Goal: Information Seeking & Learning: Check status

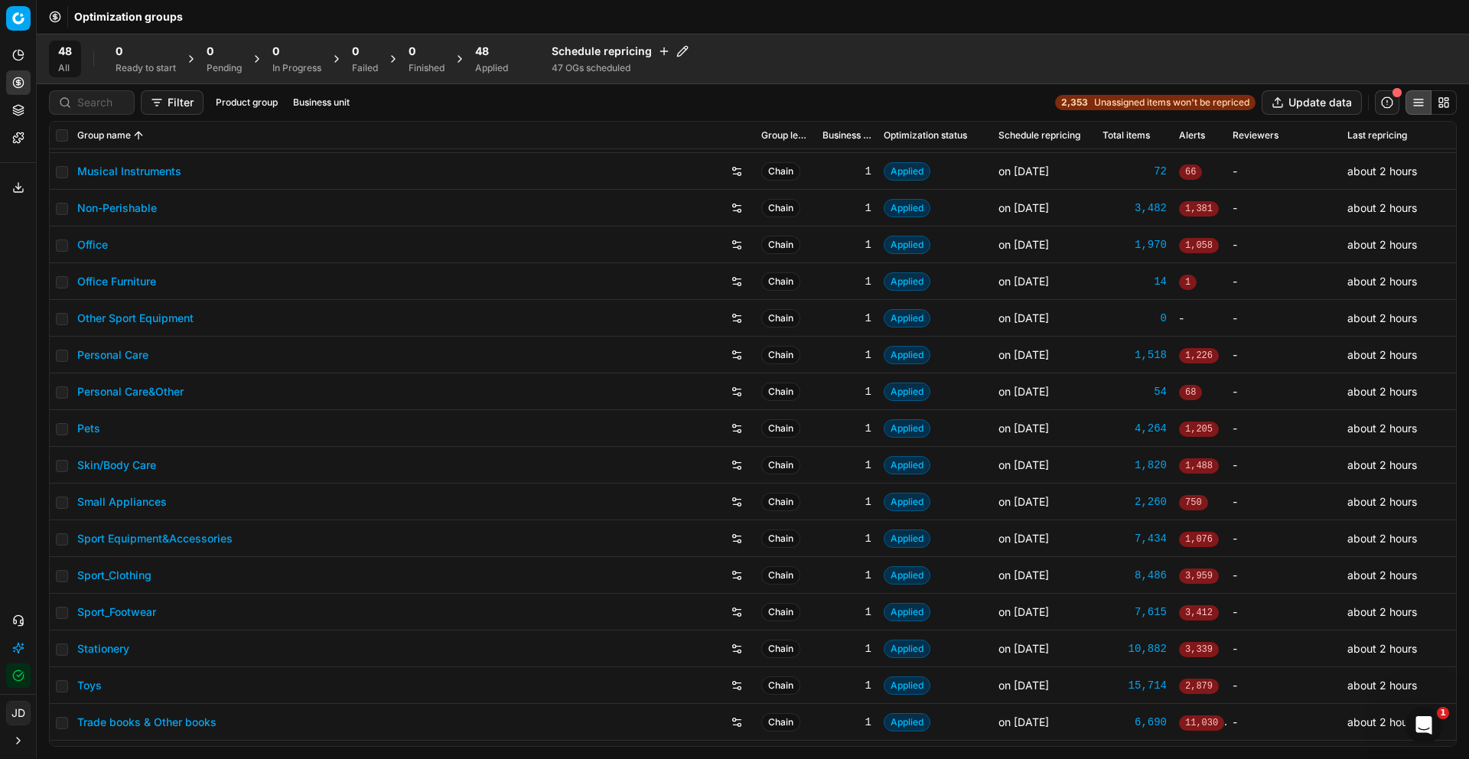
scroll to position [1133, 0]
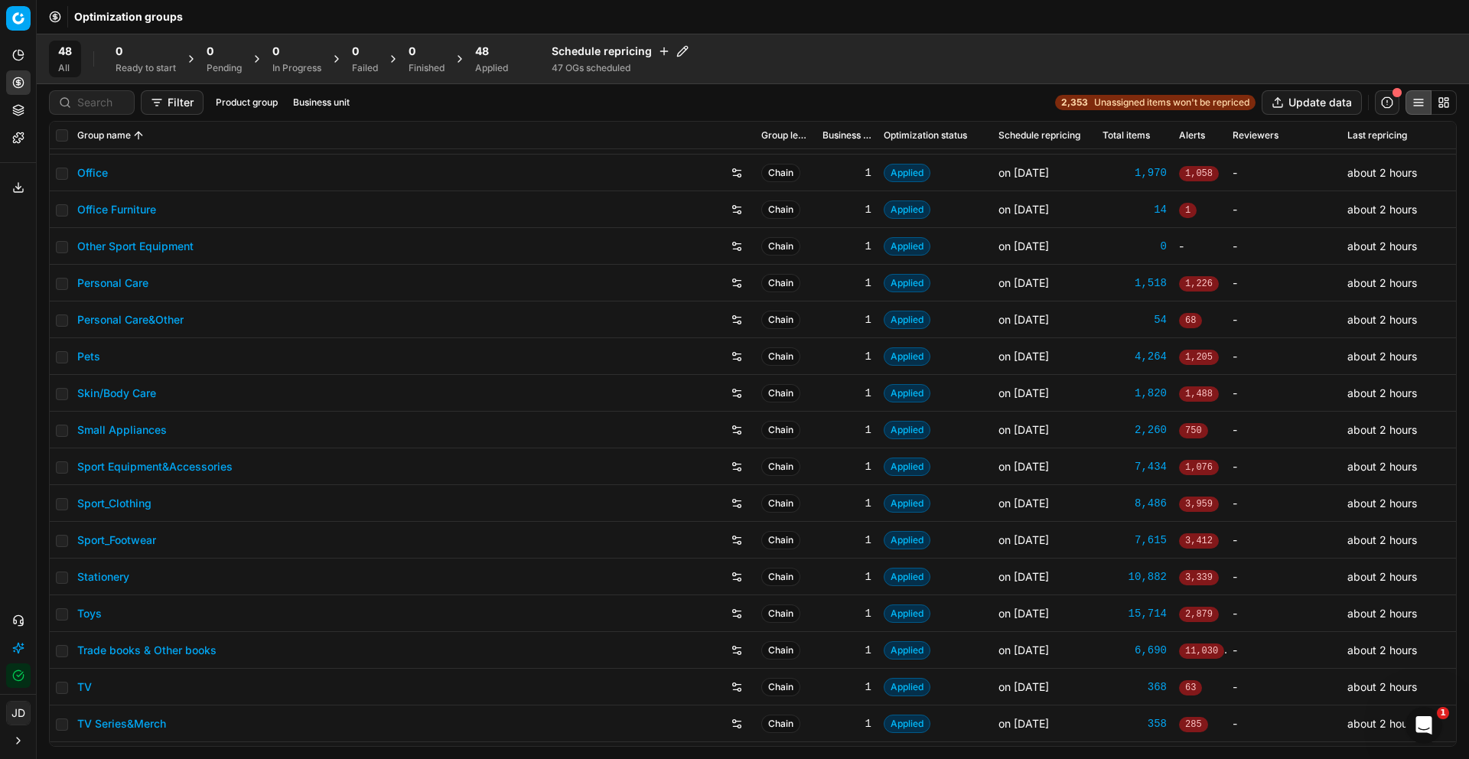
click at [101, 176] on link "Office" at bounding box center [92, 172] width 31 height 15
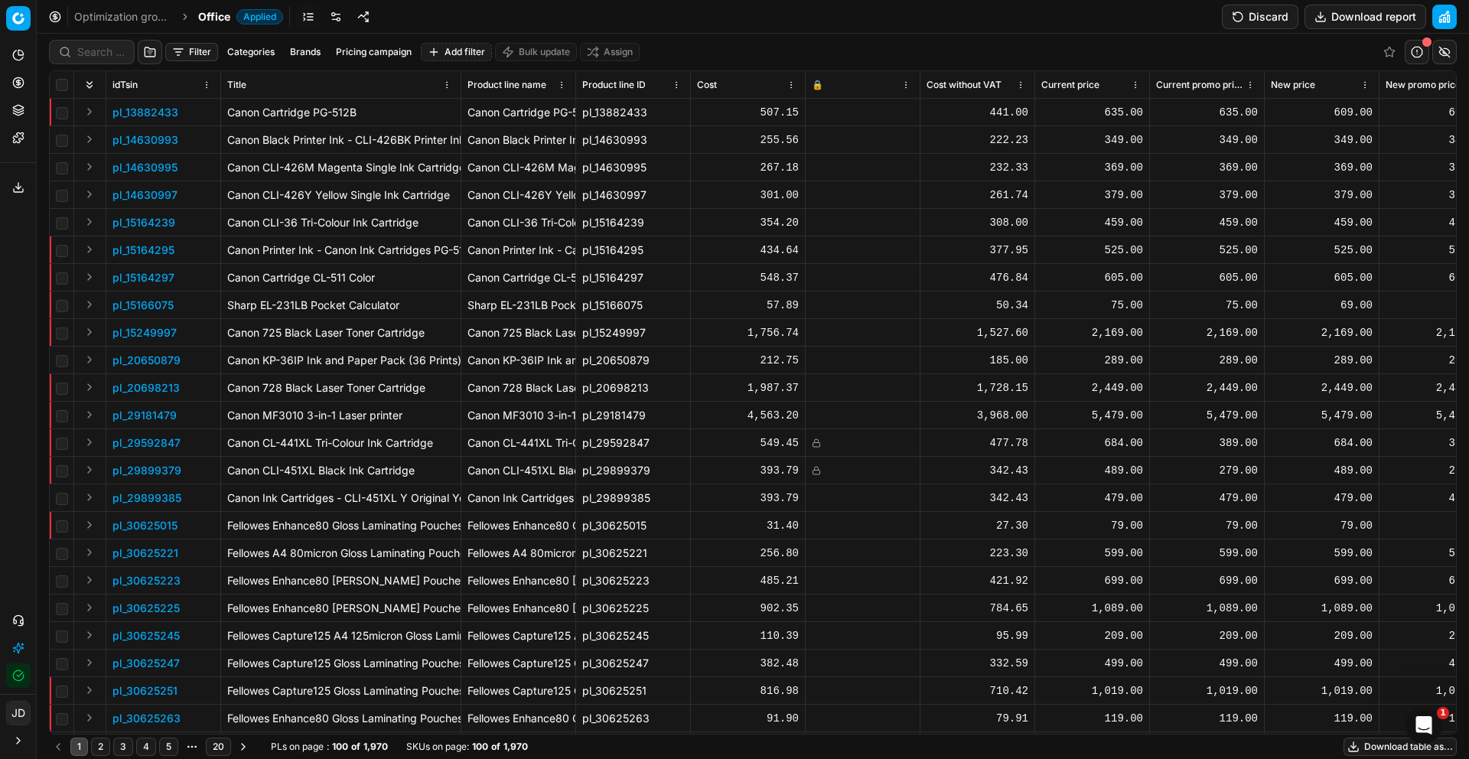
click at [161, 112] on p "pl_13882433" at bounding box center [145, 112] width 66 height 15
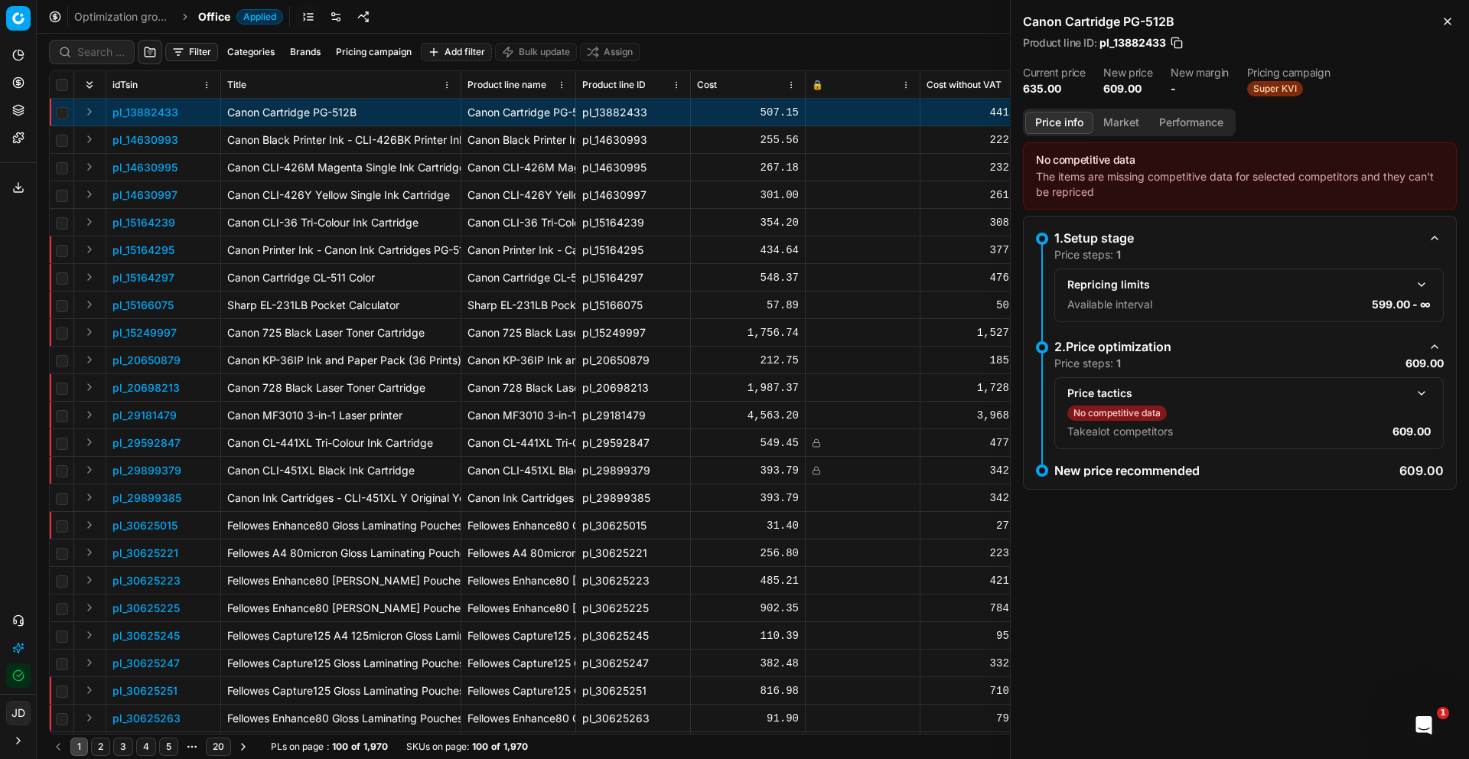
click at [1133, 123] on button "Market" at bounding box center [1122, 123] width 56 height 22
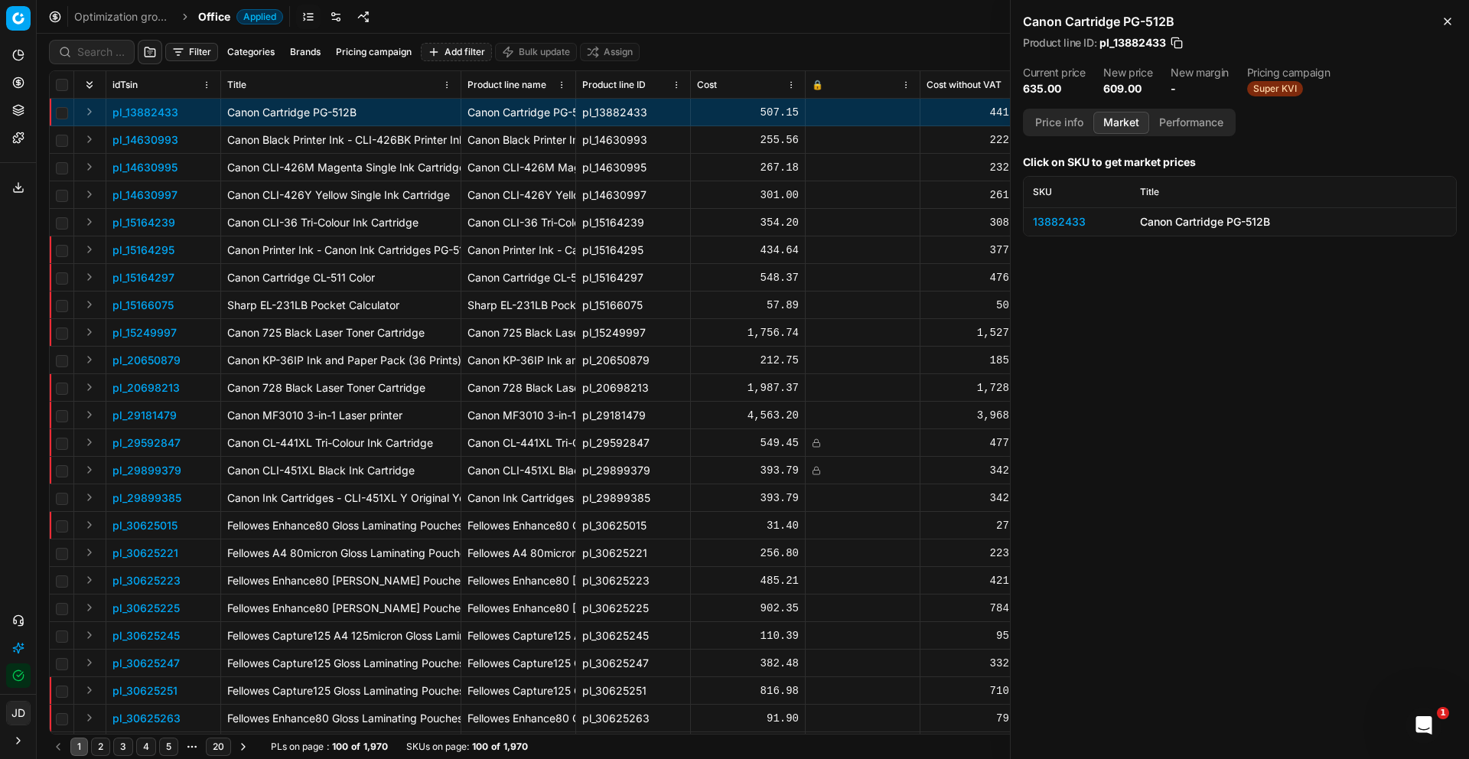
click at [1202, 121] on button "Performance" at bounding box center [1191, 123] width 84 height 22
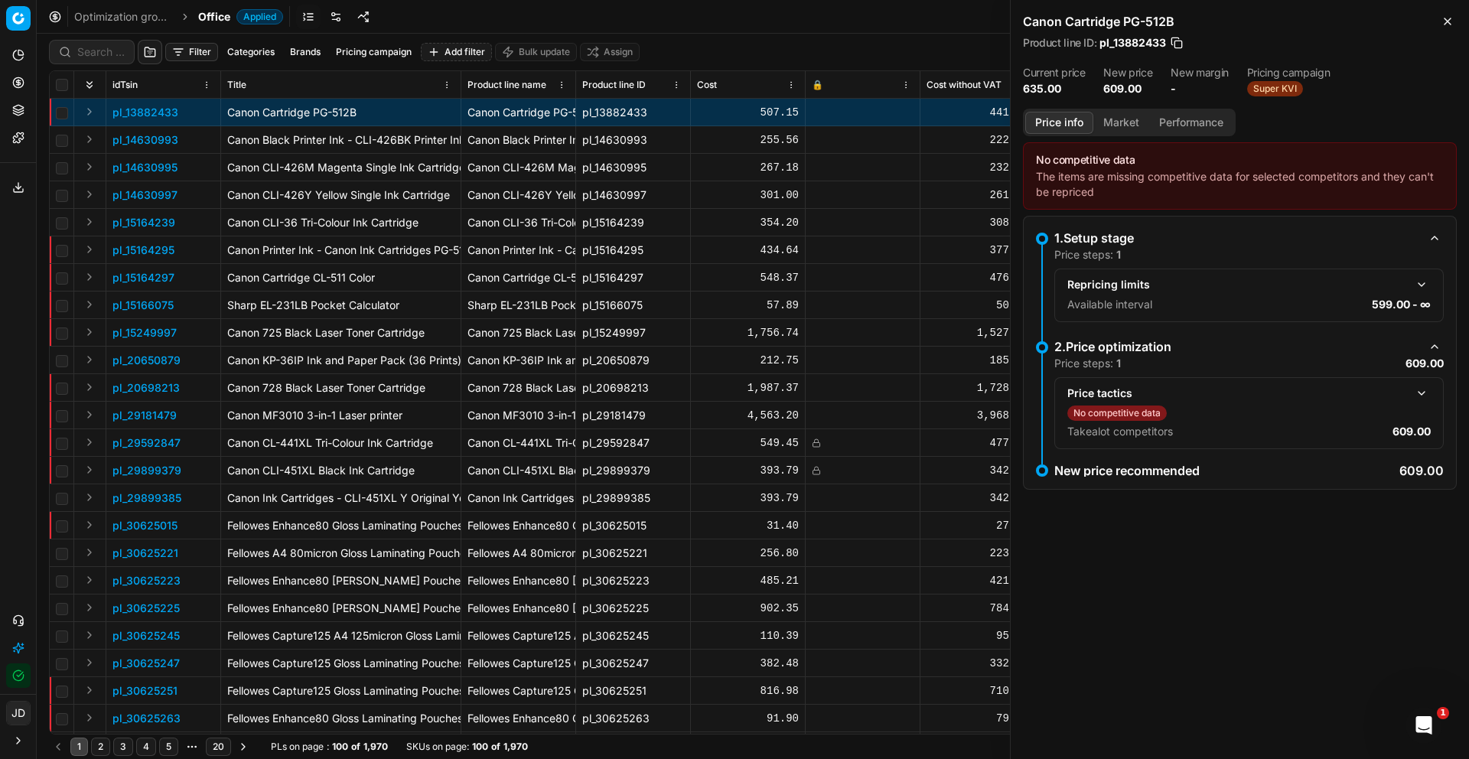
click at [1049, 129] on button "Price info" at bounding box center [1060, 123] width 68 height 22
click at [1423, 285] on button "button" at bounding box center [1422, 285] width 18 height 18
